Goal: Information Seeking & Learning: Learn about a topic

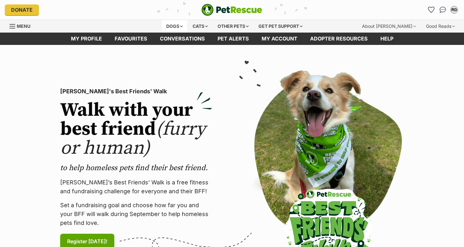
click at [179, 26] on div "Dogs" at bounding box center [174, 26] width 25 height 13
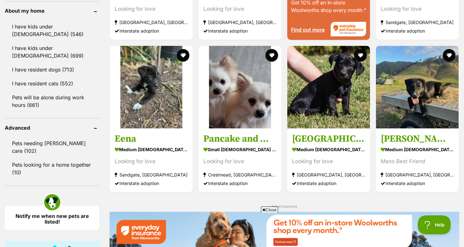
scroll to position [729, 0]
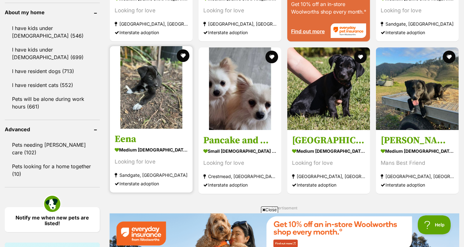
click at [164, 108] on img at bounding box center [151, 87] width 83 height 83
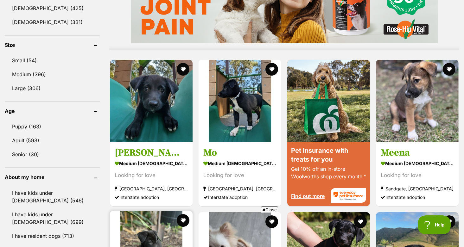
scroll to position [564, 0]
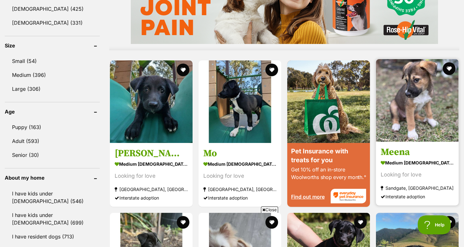
click at [403, 79] on img at bounding box center [417, 100] width 83 height 83
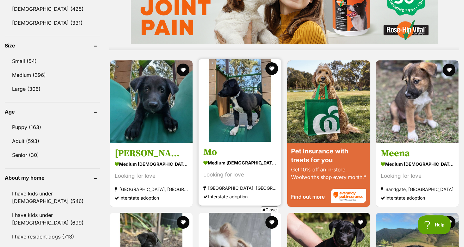
scroll to position [0, 0]
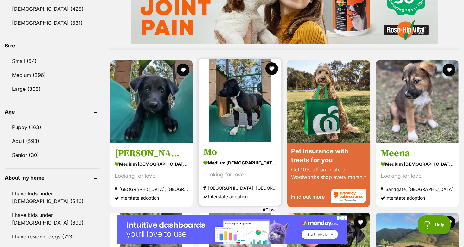
click at [244, 78] on img at bounding box center [240, 100] width 83 height 83
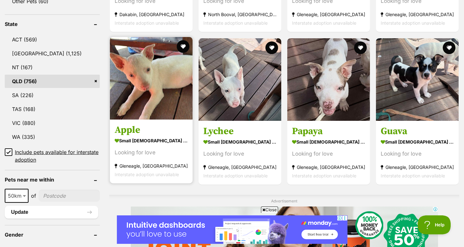
scroll to position [321, 0]
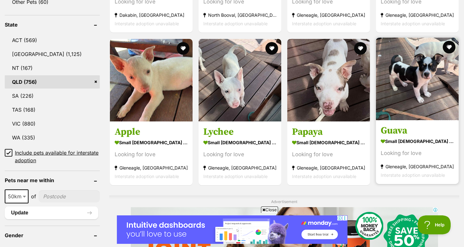
click at [393, 78] on img at bounding box center [417, 79] width 83 height 83
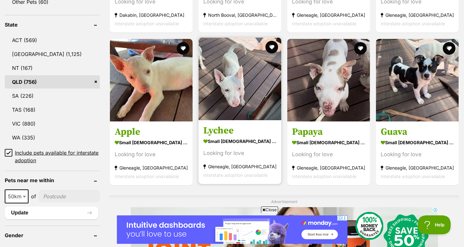
click at [228, 90] on img at bounding box center [240, 79] width 83 height 83
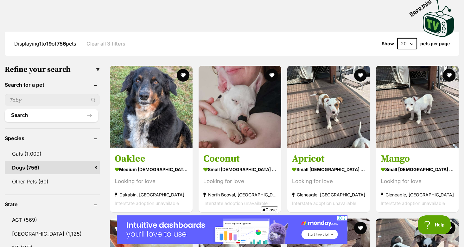
scroll to position [142, 0]
